Goal: Information Seeking & Learning: Learn about a topic

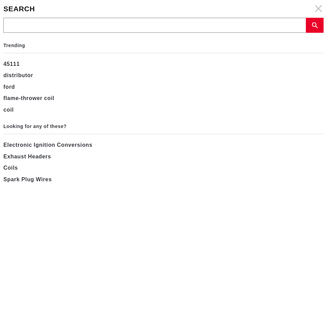
select select "1965"
select select "Ford"
select select "Mustang"
select select "302cid-5.0L"
type input "11"
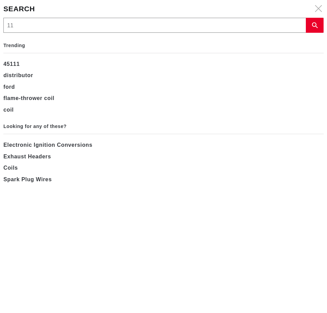
type input "11"
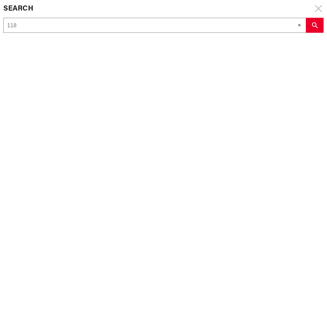
type input "1181"
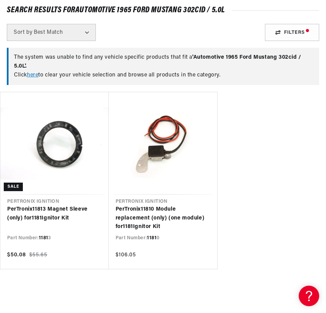
scroll to position [68, 0]
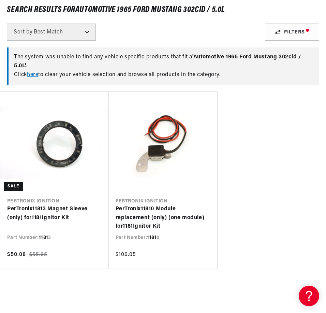
click at [153, 214] on link "PerTronix 1181 0 Module replacement (only) (one module) for 1181 Ignitor Kit" at bounding box center [163, 218] width 95 height 26
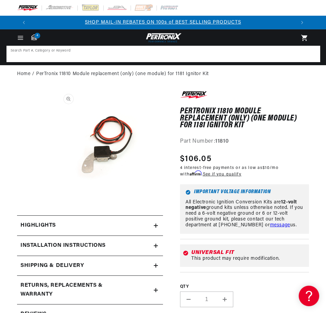
click at [97, 54] on input at bounding box center [163, 53] width 312 height 15
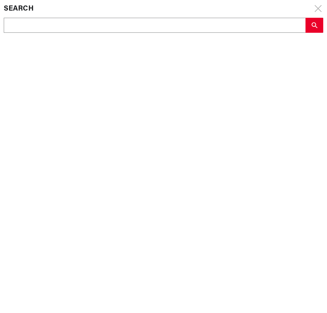
scroll to position [0, 265]
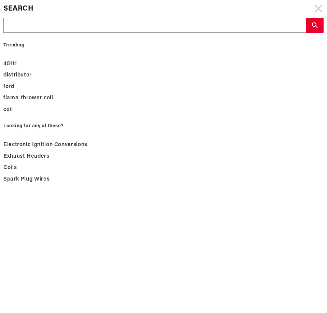
type input "1"
type input "11"
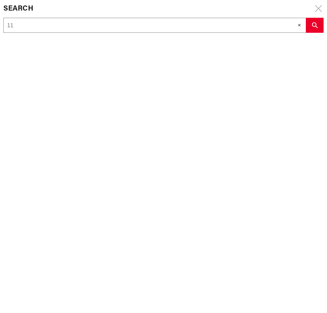
type input "118"
type input "1181"
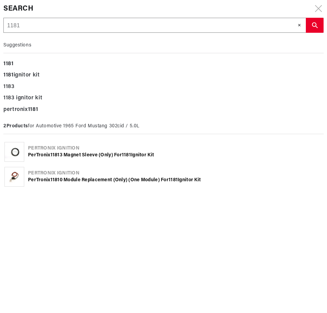
type input "1181l"
type input "1181ls"
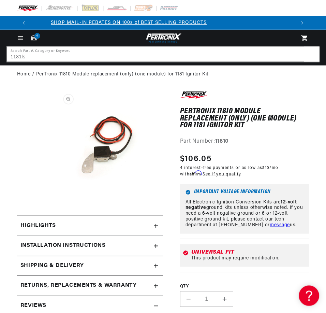
scroll to position [0, 529]
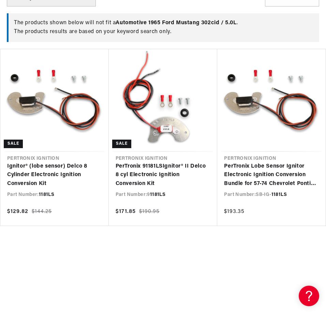
click at [52, 170] on link "Ignitor® (lobe sensor) Delco 8 Cylinder Electronic Ignition Conversion Kit" at bounding box center [54, 175] width 95 height 26
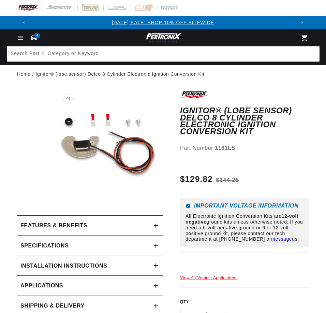
scroll to position [102, 0]
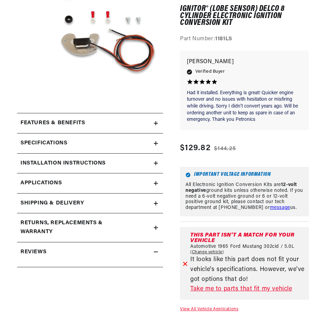
click at [156, 181] on icon at bounding box center [156, 183] width 0 height 4
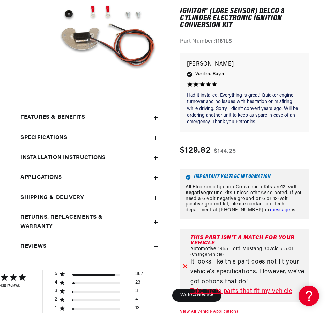
click at [156, 181] on link "Applications" at bounding box center [90, 178] width 146 height 20
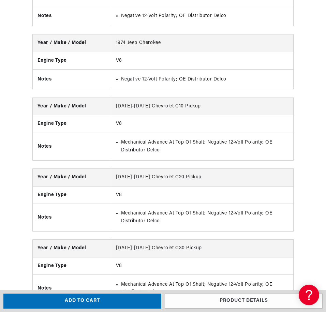
scroll to position [0, 265]
